Goal: Connect with others: Connect with others

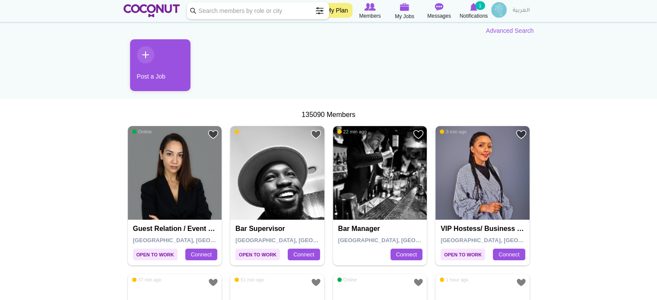
scroll to position [86, 0]
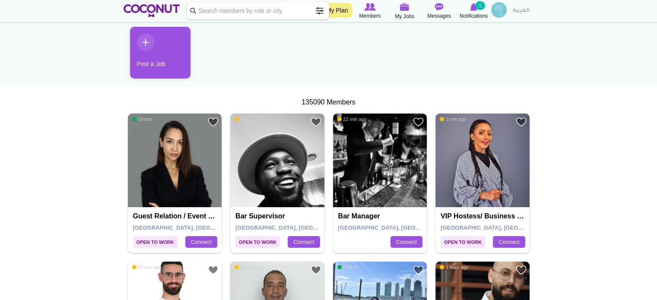
click at [388, 159] on img at bounding box center [380, 161] width 94 height 94
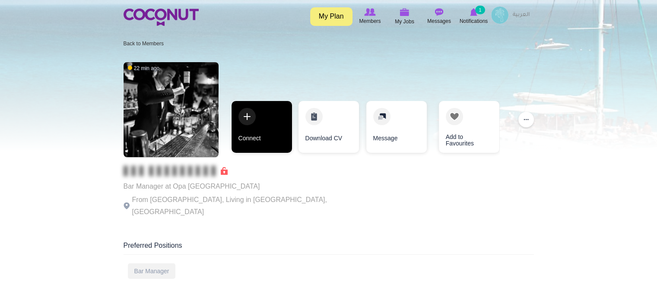
click at [269, 120] on link "Connect" at bounding box center [262, 127] width 61 height 52
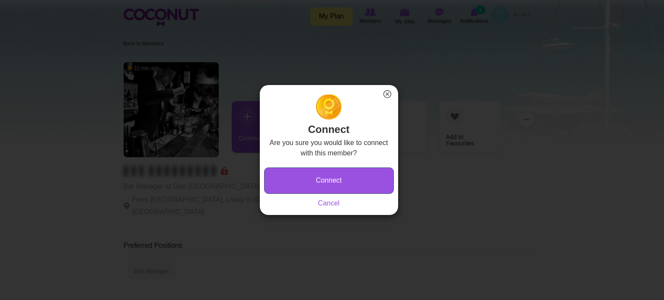
click at [309, 184] on button "Connect" at bounding box center [329, 181] width 130 height 26
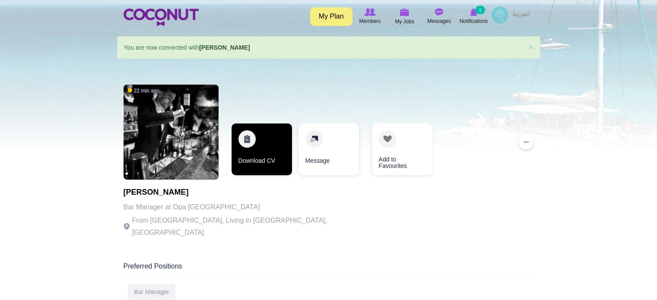
click at [280, 147] on link "Download CV" at bounding box center [262, 150] width 61 height 52
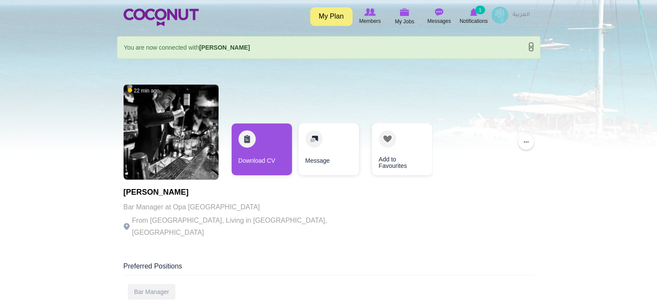
click at [532, 46] on link "×" at bounding box center [531, 46] width 5 height 9
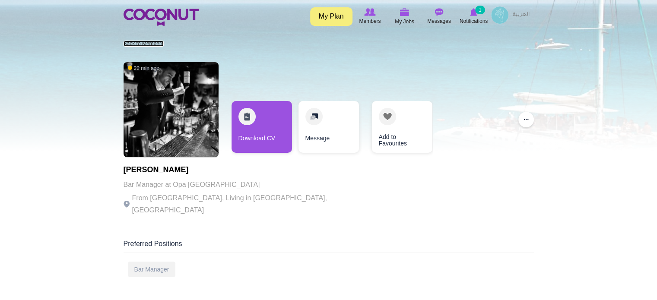
click at [152, 42] on link "Back to Members" at bounding box center [144, 44] width 40 height 6
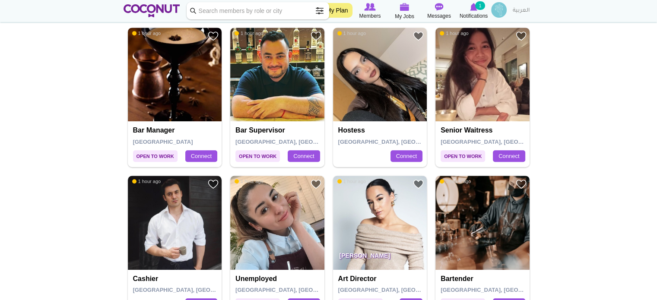
scroll to position [475, 0]
